Goal: Task Accomplishment & Management: Manage account settings

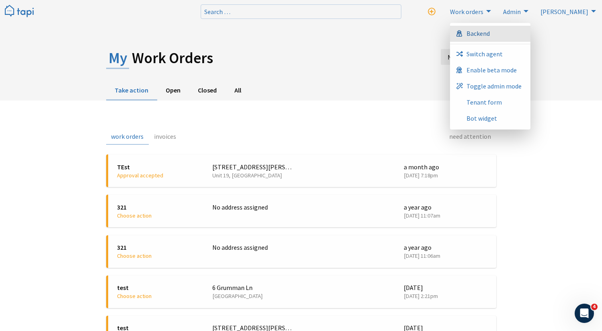
click at [530, 37] on link "Backend" at bounding box center [490, 34] width 80 height 16
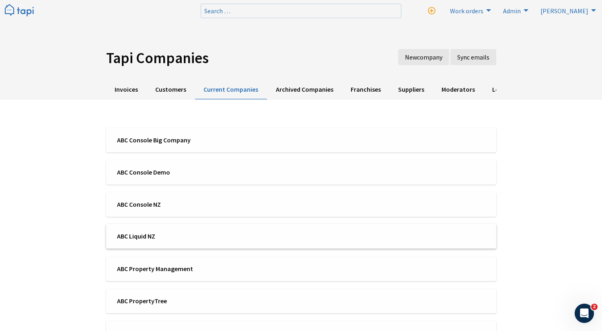
scroll to position [15, 0]
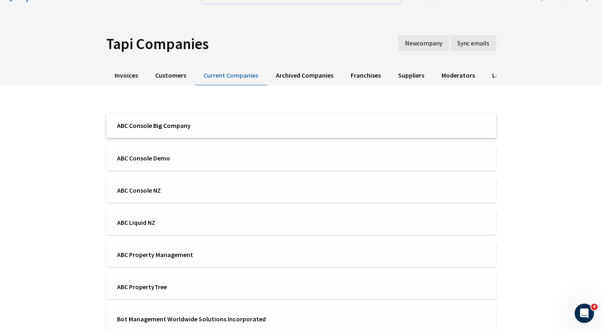
click at [216, 130] on li "ABC Console Big Company" at bounding box center [301, 125] width 390 height 25
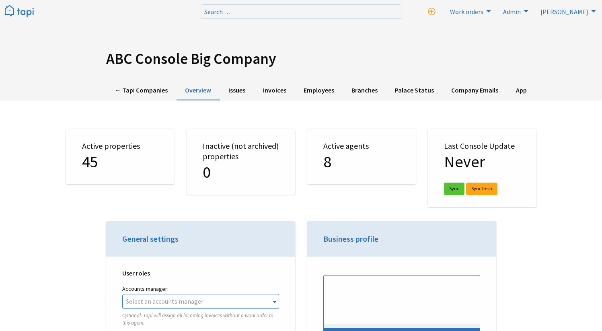
select select "TAPI"
click at [332, 90] on link "Employees" at bounding box center [319, 91] width 48 height 20
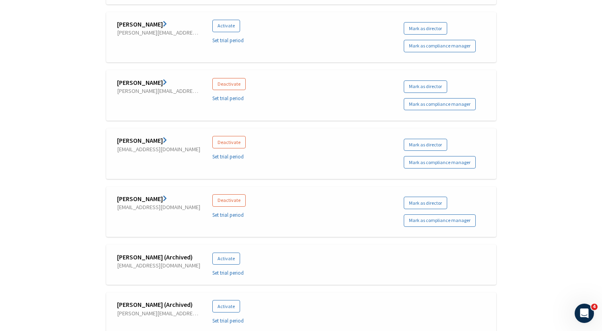
click at [147, 198] on link "[PERSON_NAME]" at bounding box center [142, 199] width 50 height 8
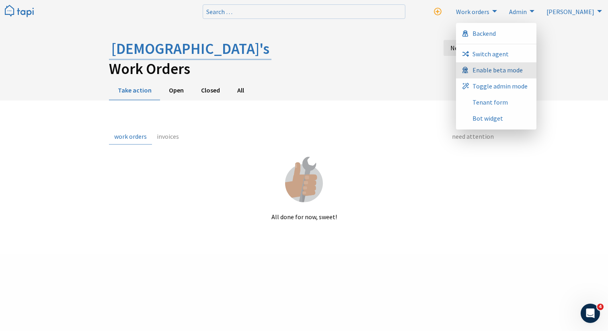
click at [523, 68] on span "Enable beta mode" at bounding box center [497, 70] width 50 height 6
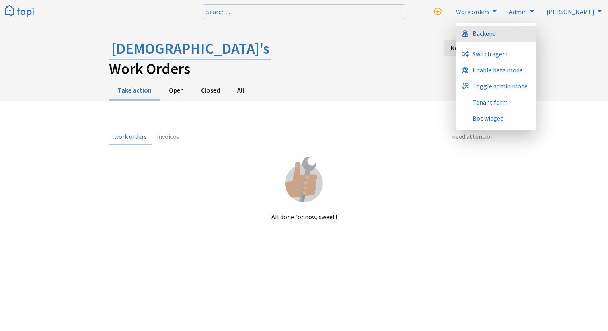
click at [536, 35] on link "Backend" at bounding box center [496, 34] width 80 height 16
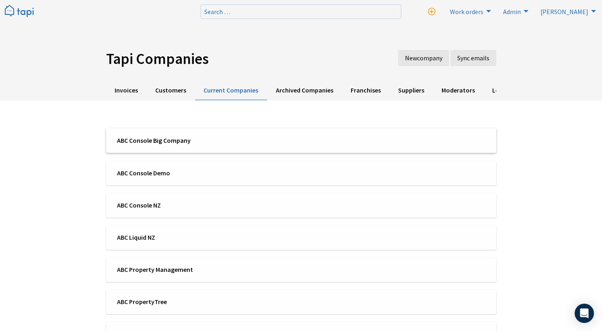
click at [433, 149] on li "ABC Console Big Company" at bounding box center [301, 140] width 390 height 25
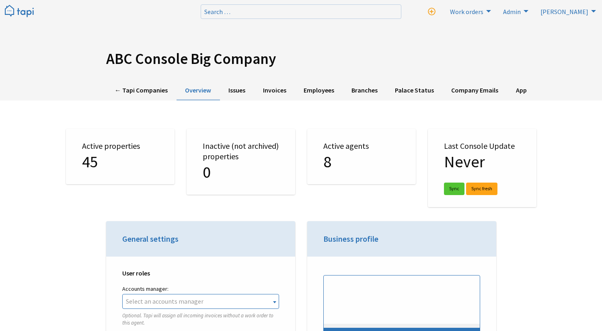
select select "TAPI"
